Goal: Complete application form

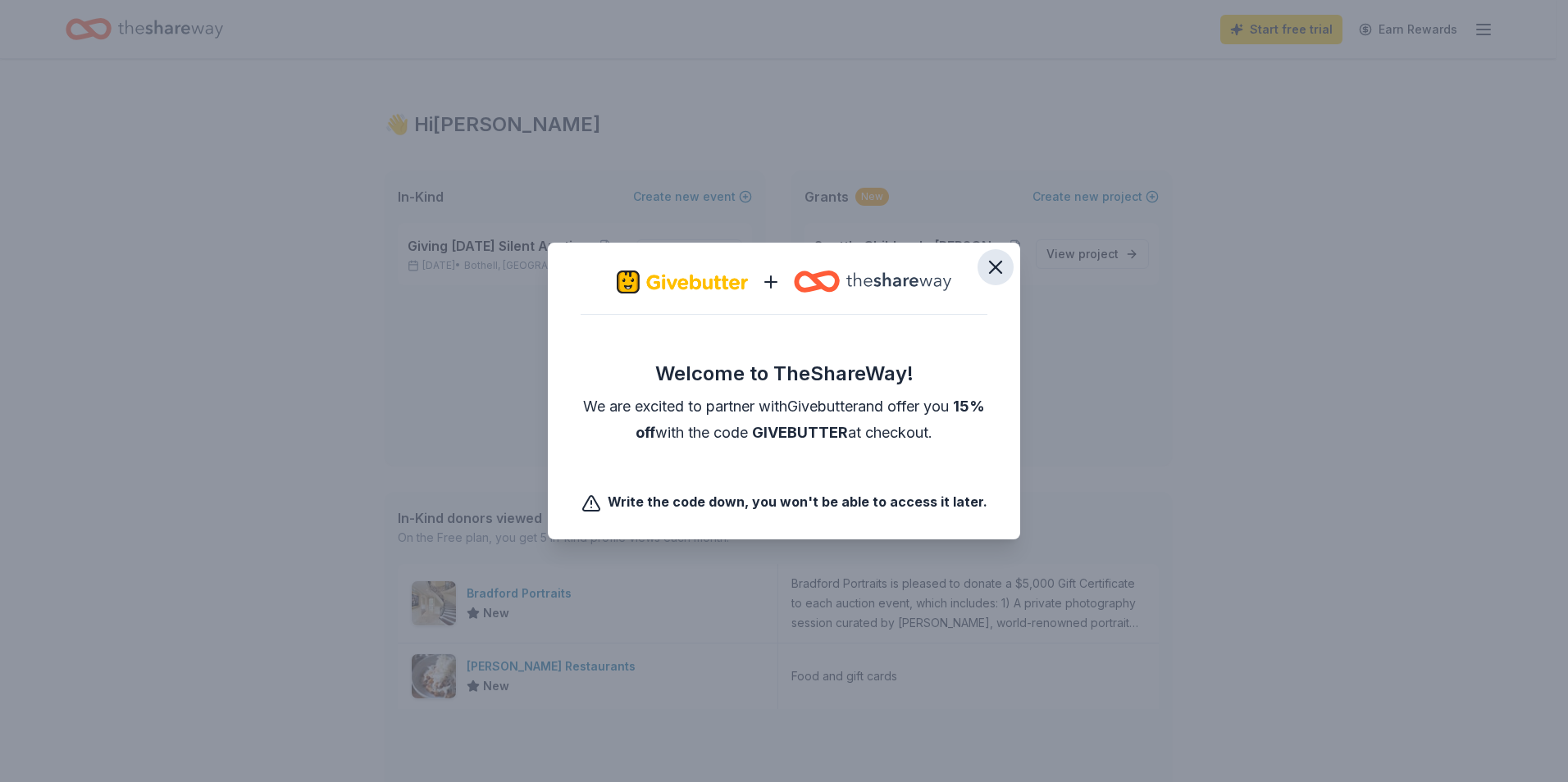
click at [995, 267] on icon "button" at bounding box center [996, 267] width 12 height 12
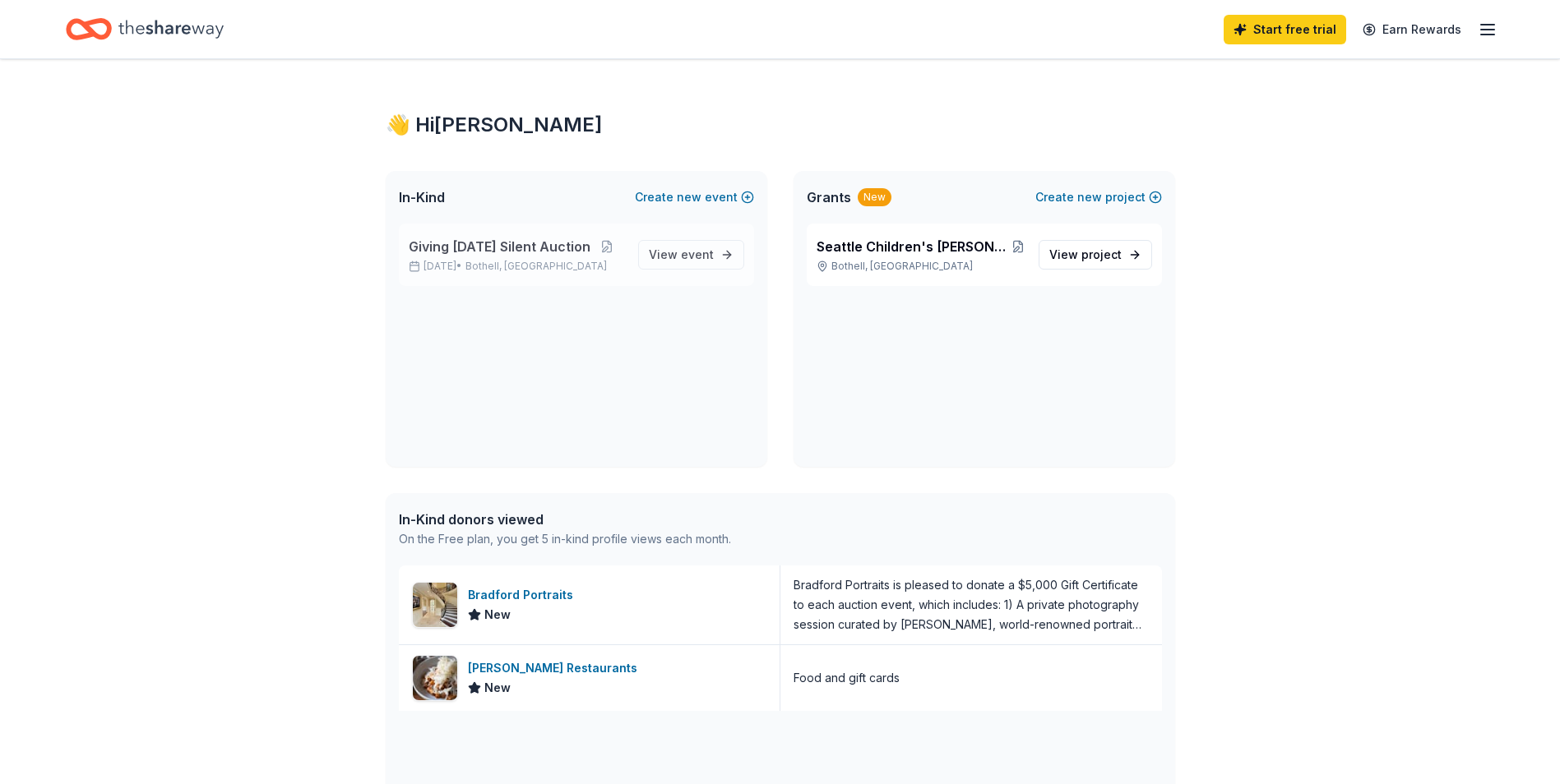
scroll to position [329, 0]
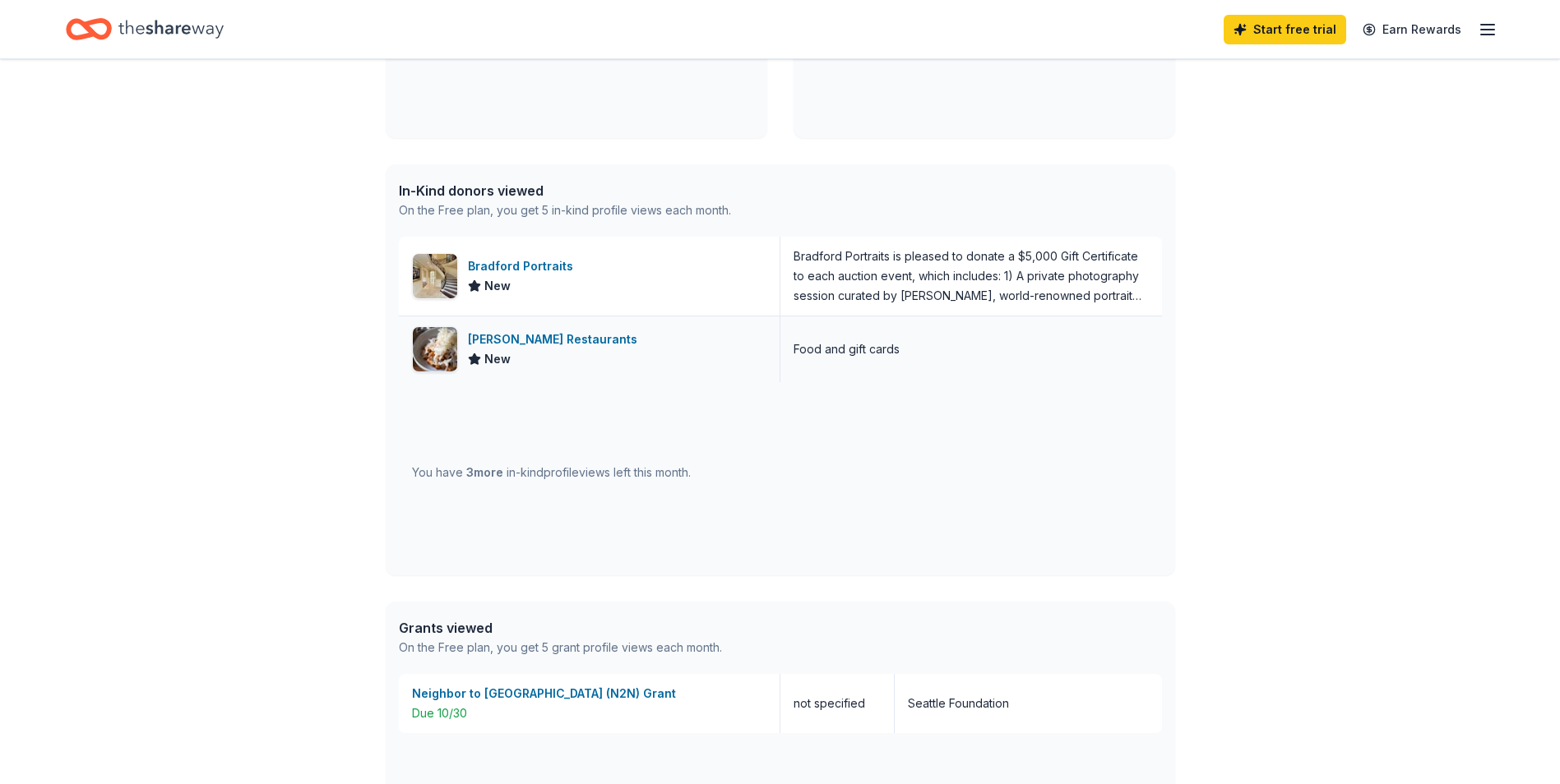
click at [543, 339] on div "[PERSON_NAME] Restaurants" at bounding box center [555, 339] width 176 height 20
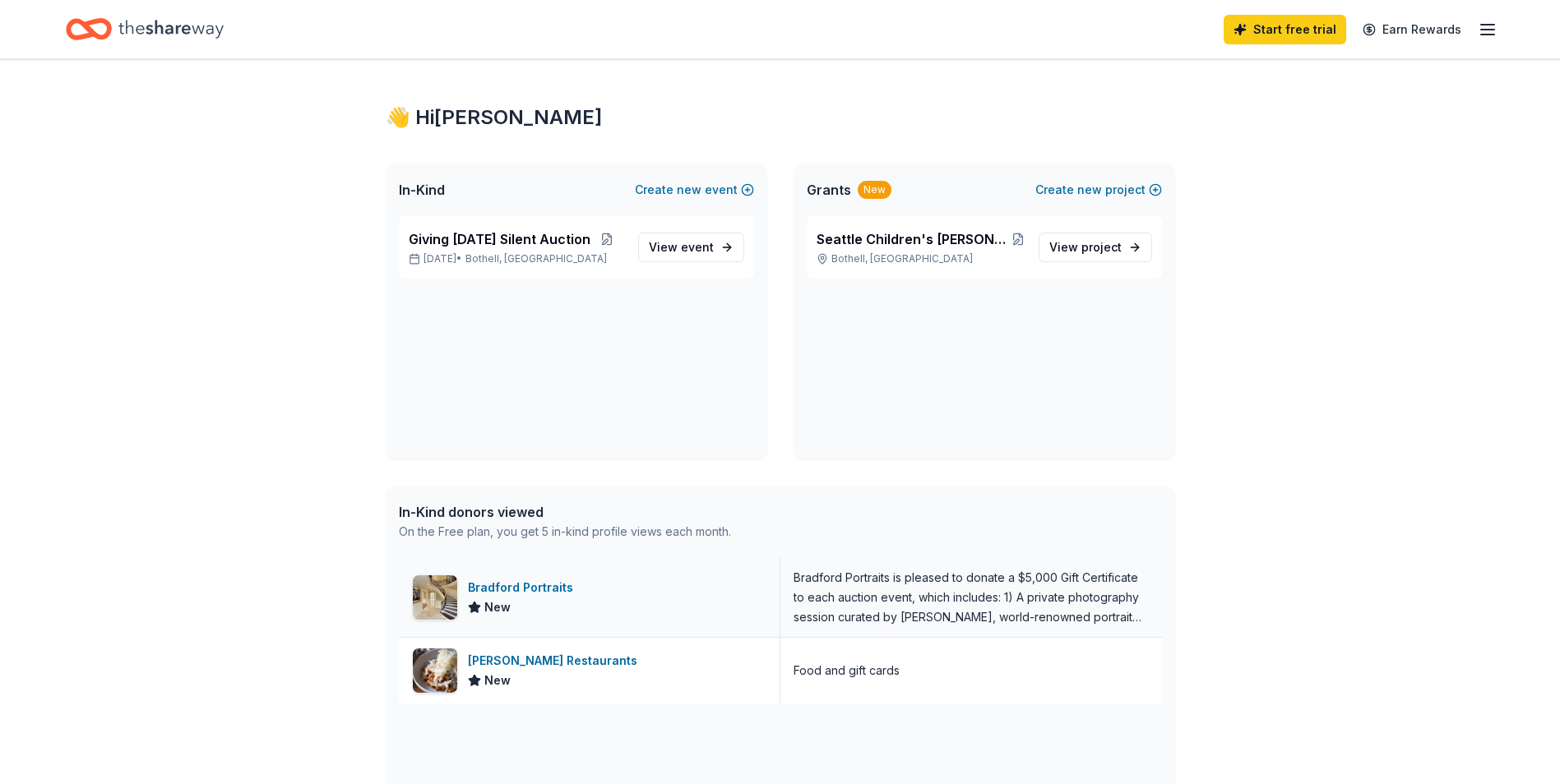
scroll to position [0, 0]
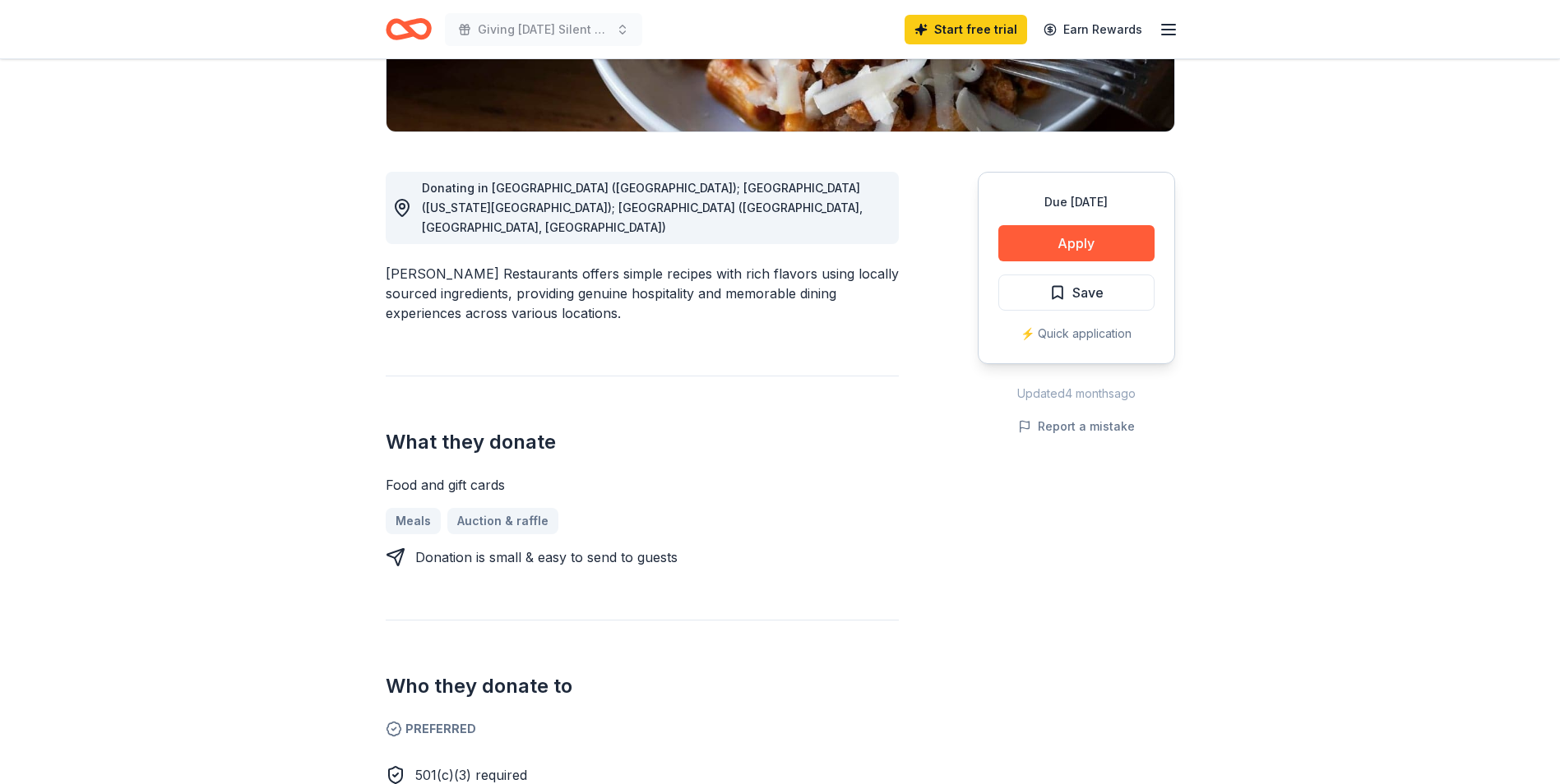
scroll to position [82, 0]
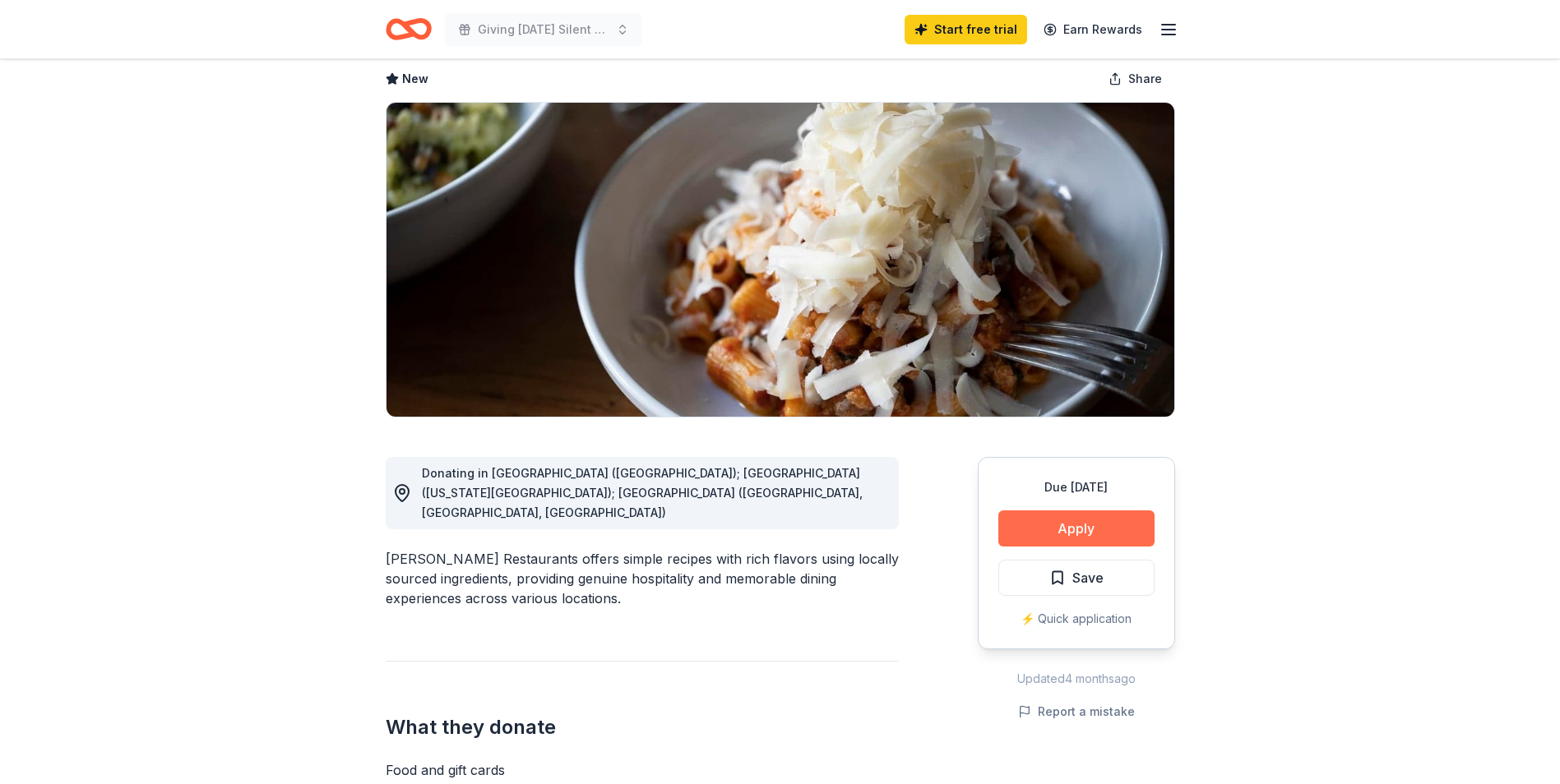
click at [1043, 516] on button "Apply" at bounding box center [1075, 528] width 156 height 37
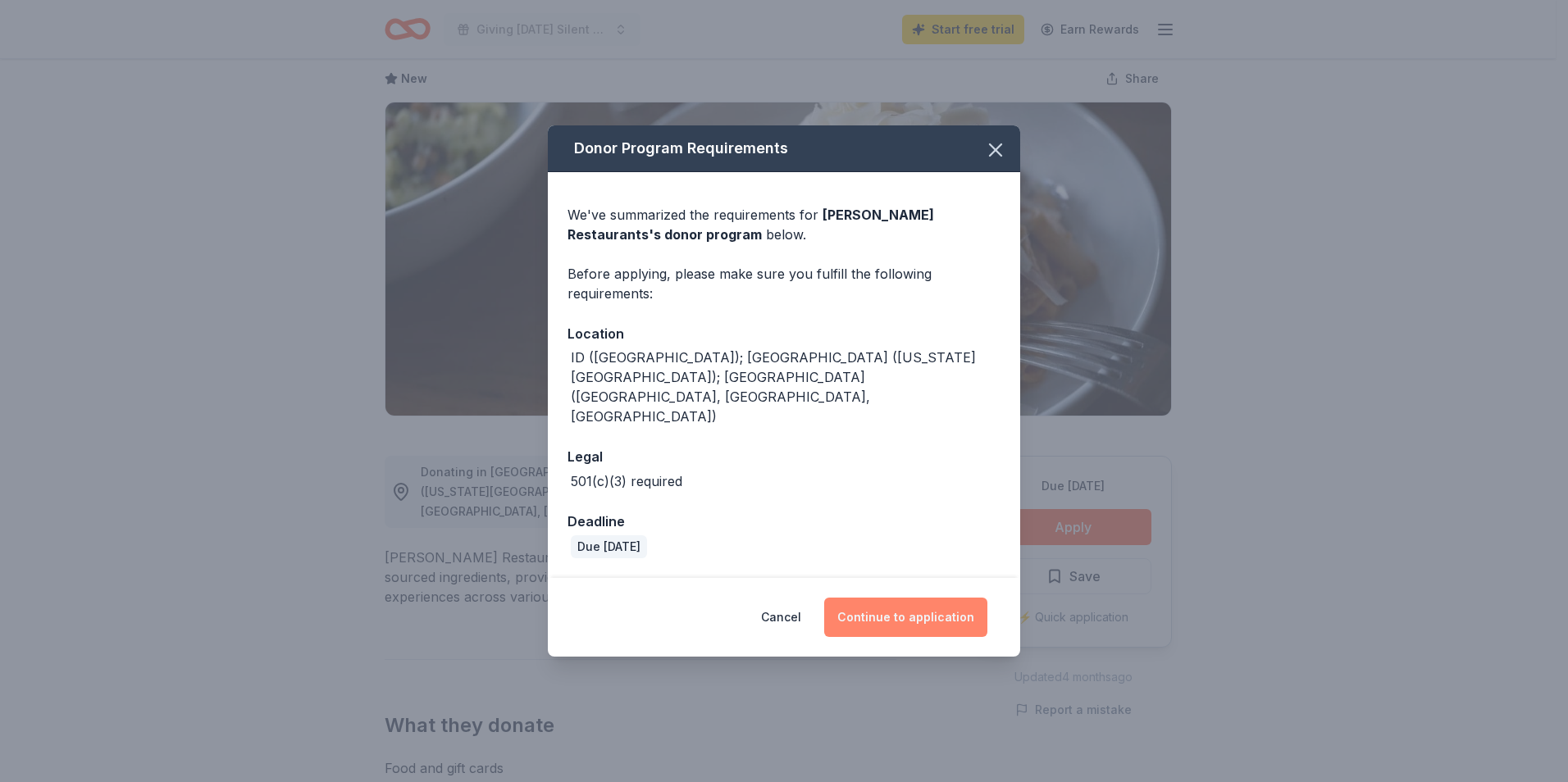
click at [876, 598] on button "Continue to application" at bounding box center [906, 618] width 164 height 39
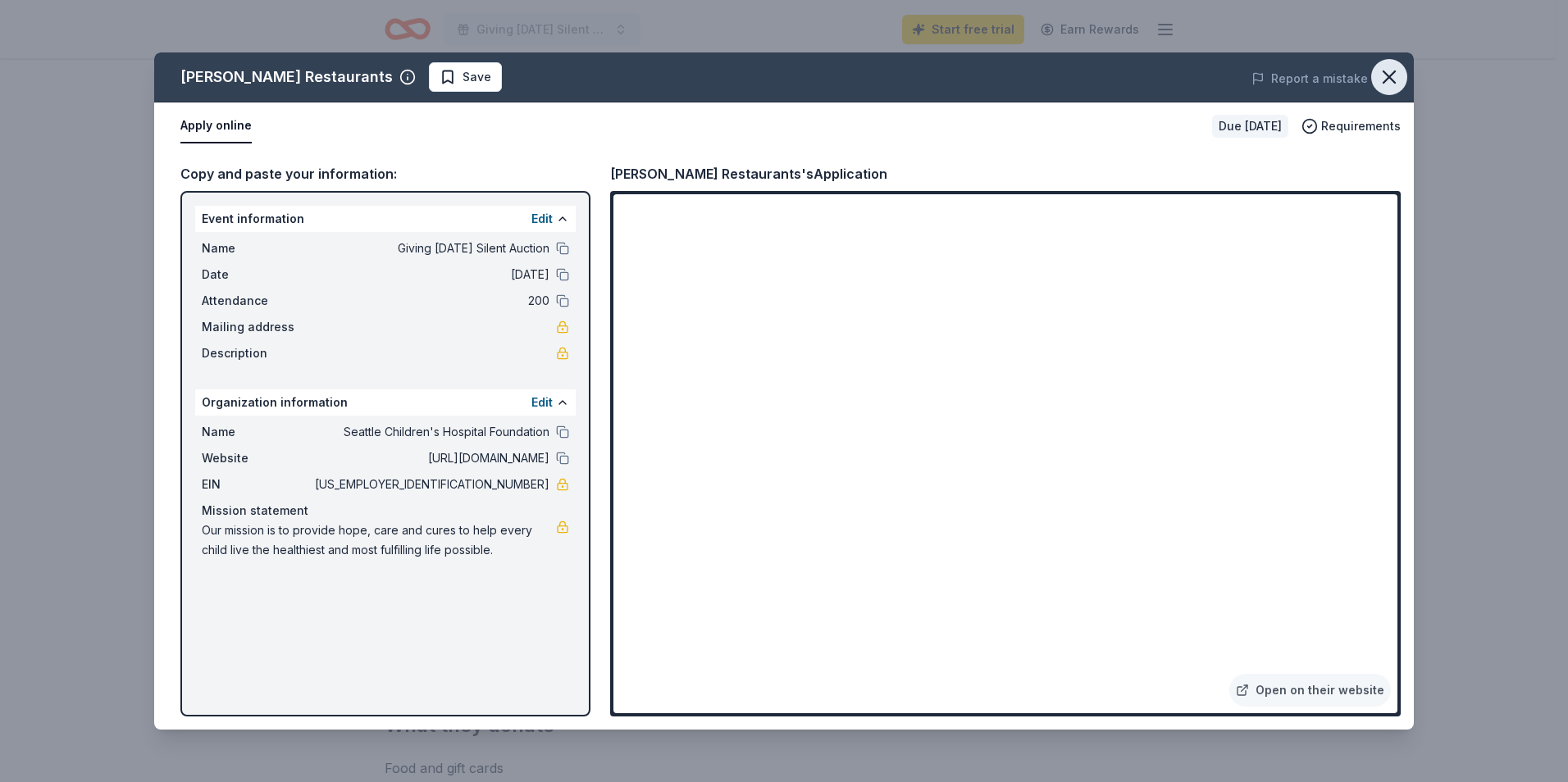
click at [1392, 73] on icon "button" at bounding box center [1389, 77] width 23 height 23
